Goal: Find specific fact: Find specific fact

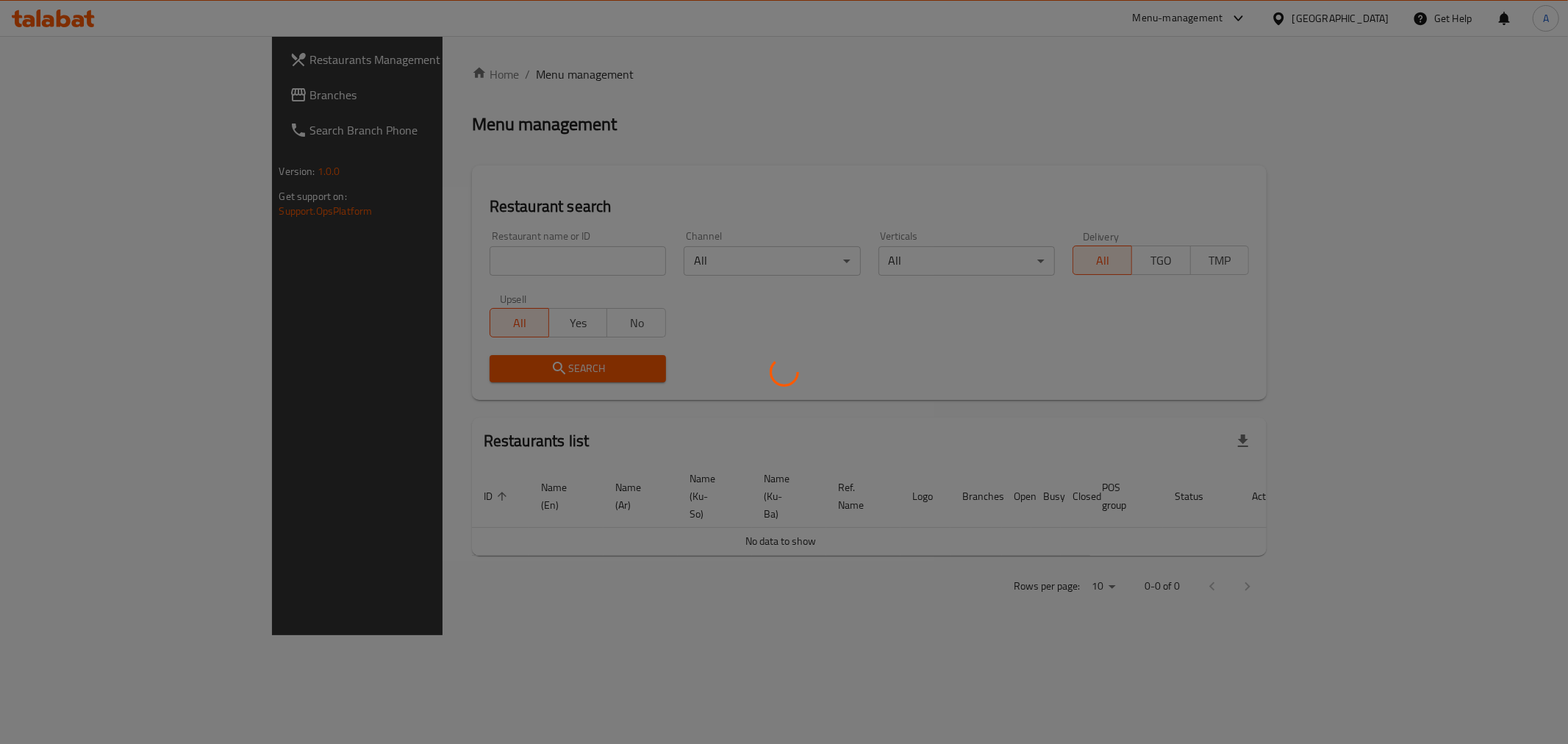
click at [412, 266] on div at bounding box center [784, 372] width 1568 height 744
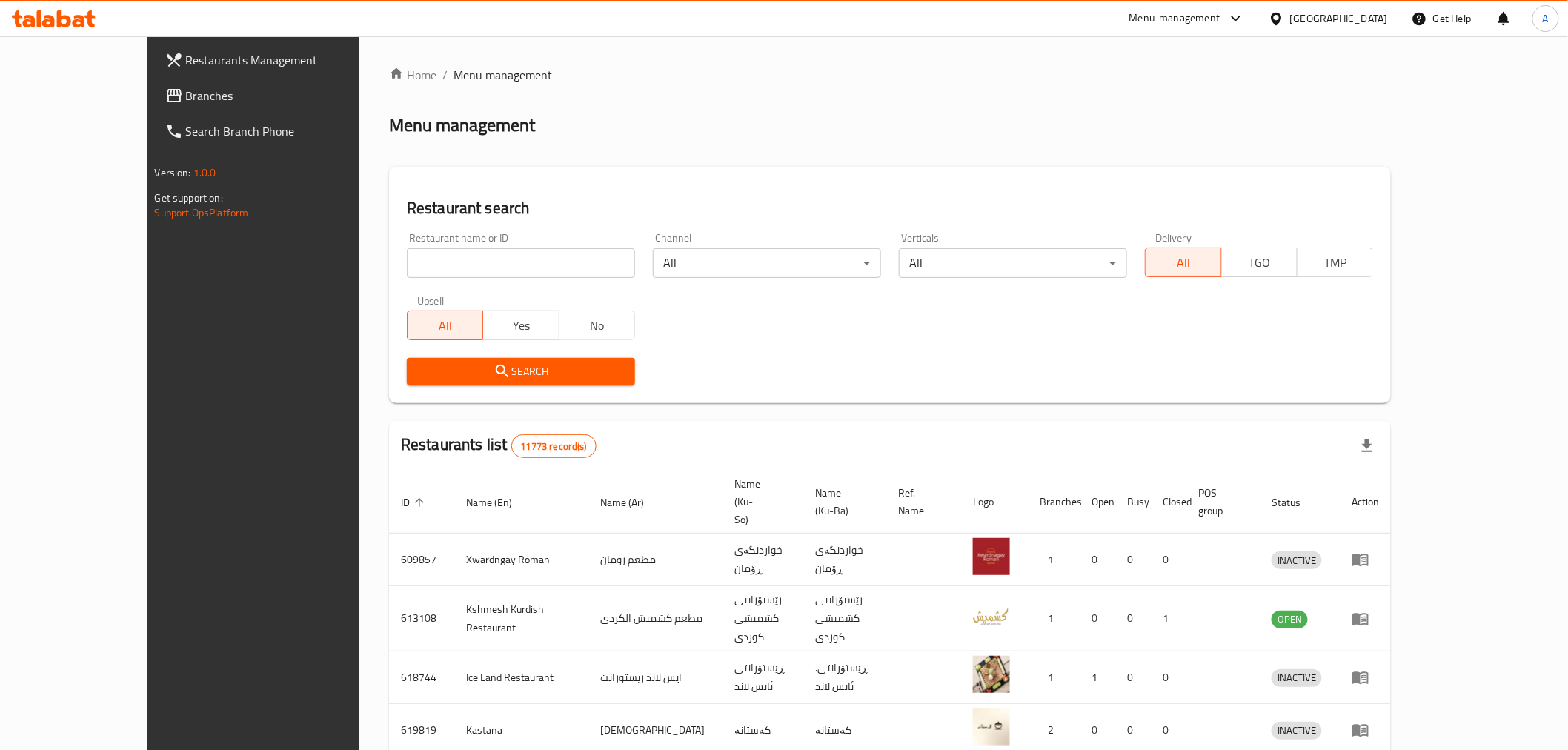
click at [407, 249] on input "search" at bounding box center [520, 263] width 228 height 30
type input "كابتن داي"
click button "Search" at bounding box center [520, 372] width 228 height 27
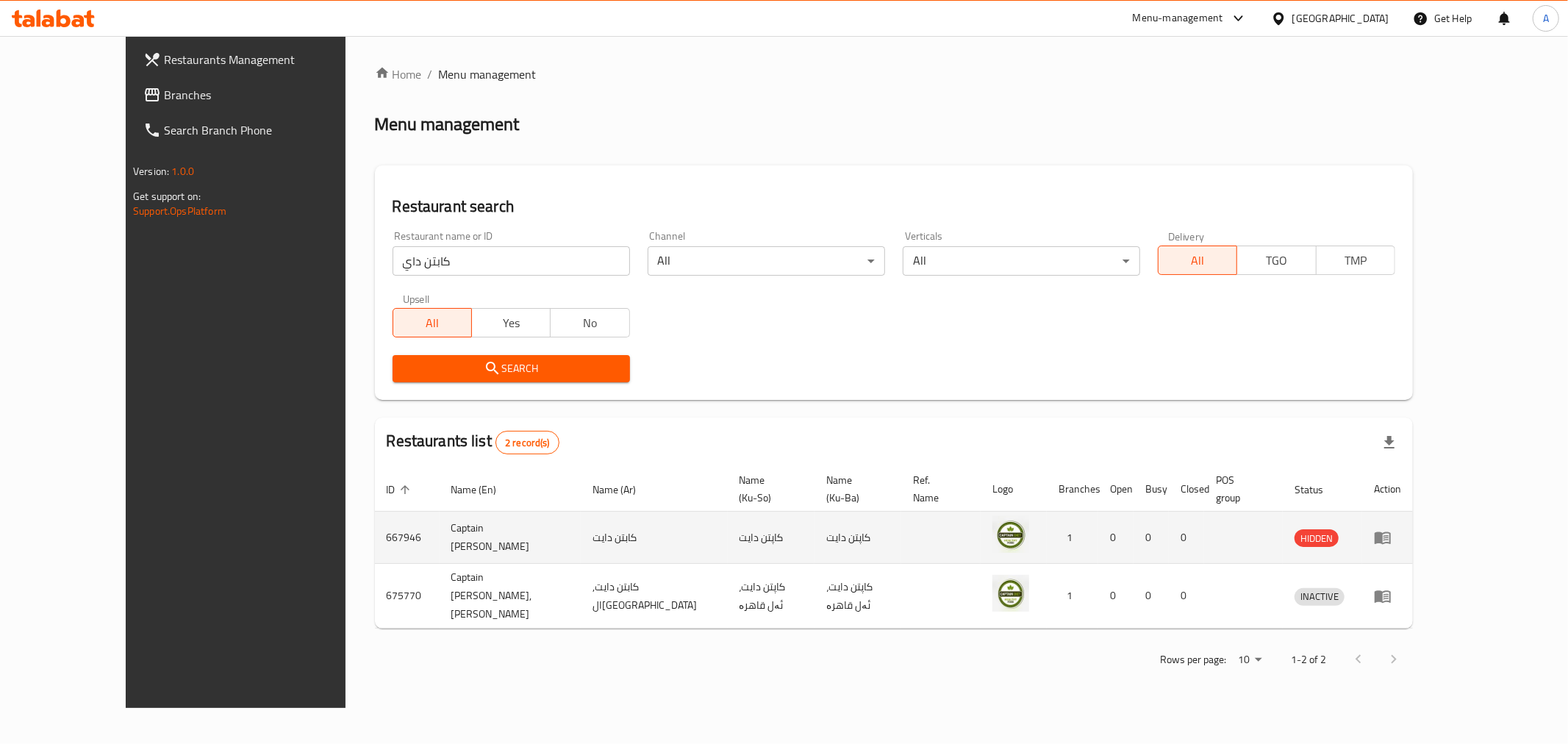
click at [375, 514] on td "667946" at bounding box center [406, 538] width 65 height 52
copy td "667946"
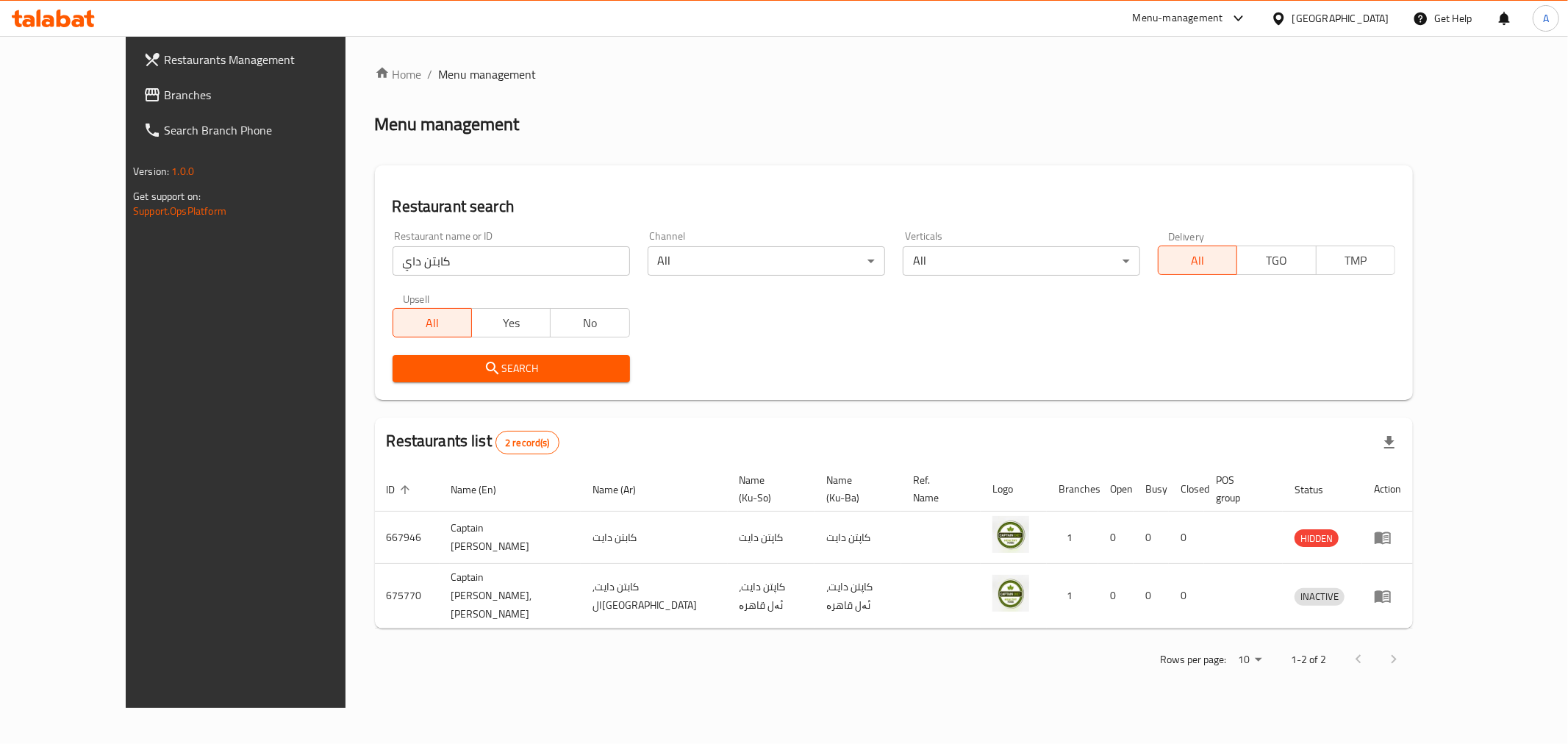
click at [1032, 159] on div "Home / Menu management Menu management Restaurant search Restaurant name or ID …" at bounding box center [894, 372] width 1038 height 613
